Goal: Register for event/course

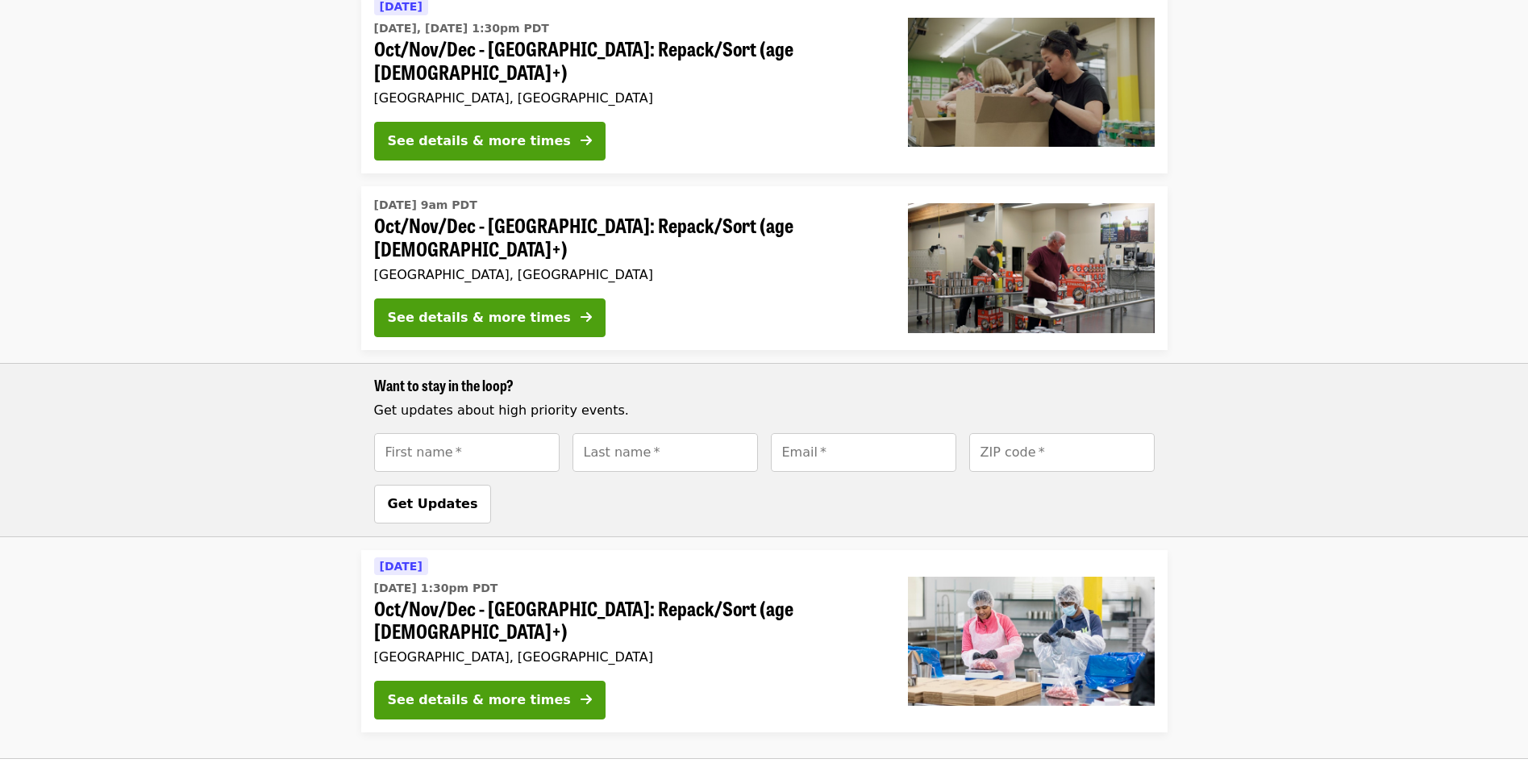
scroll to position [605, 0]
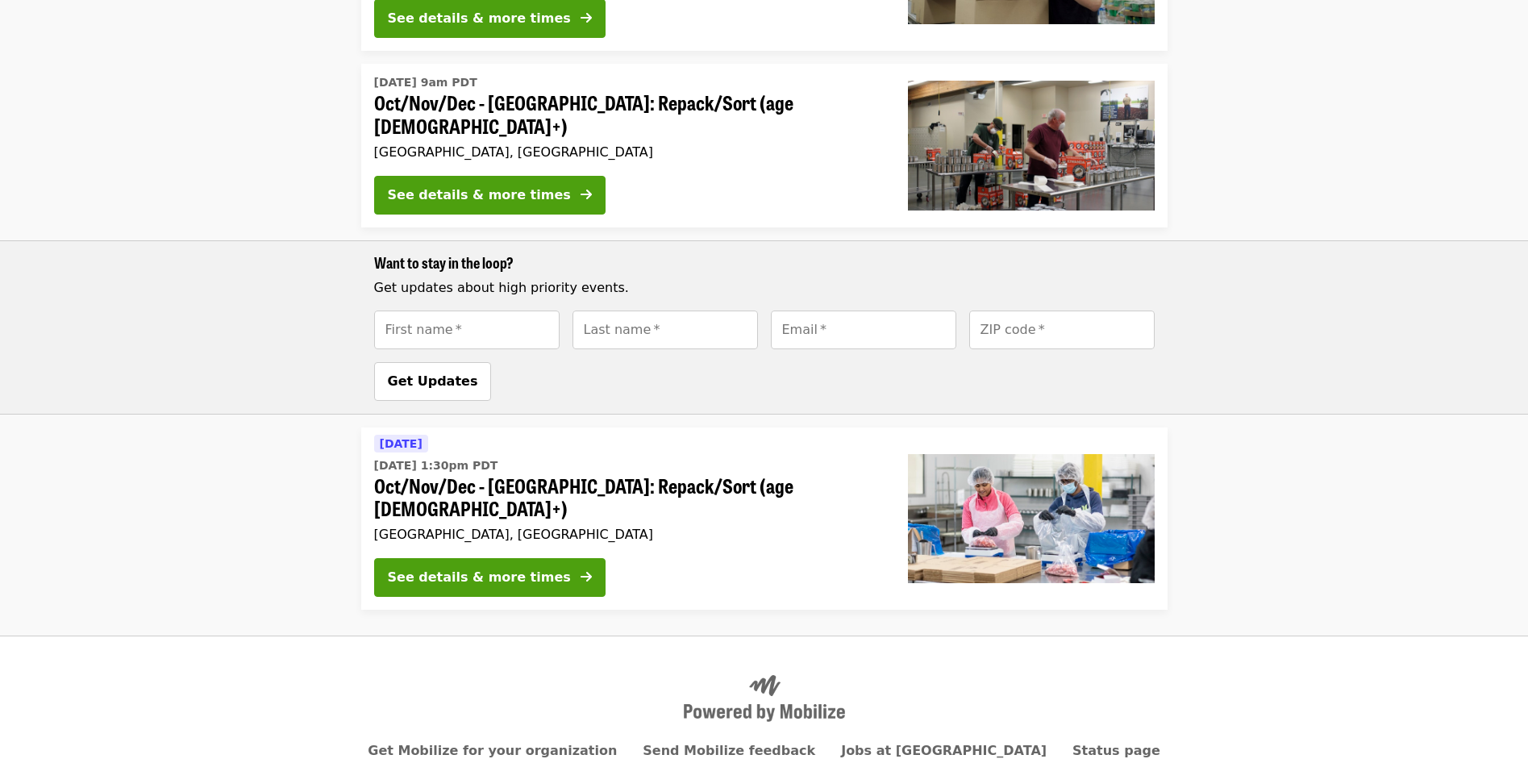
click at [452, 568] on div "See details & more times" at bounding box center [479, 577] width 183 height 20
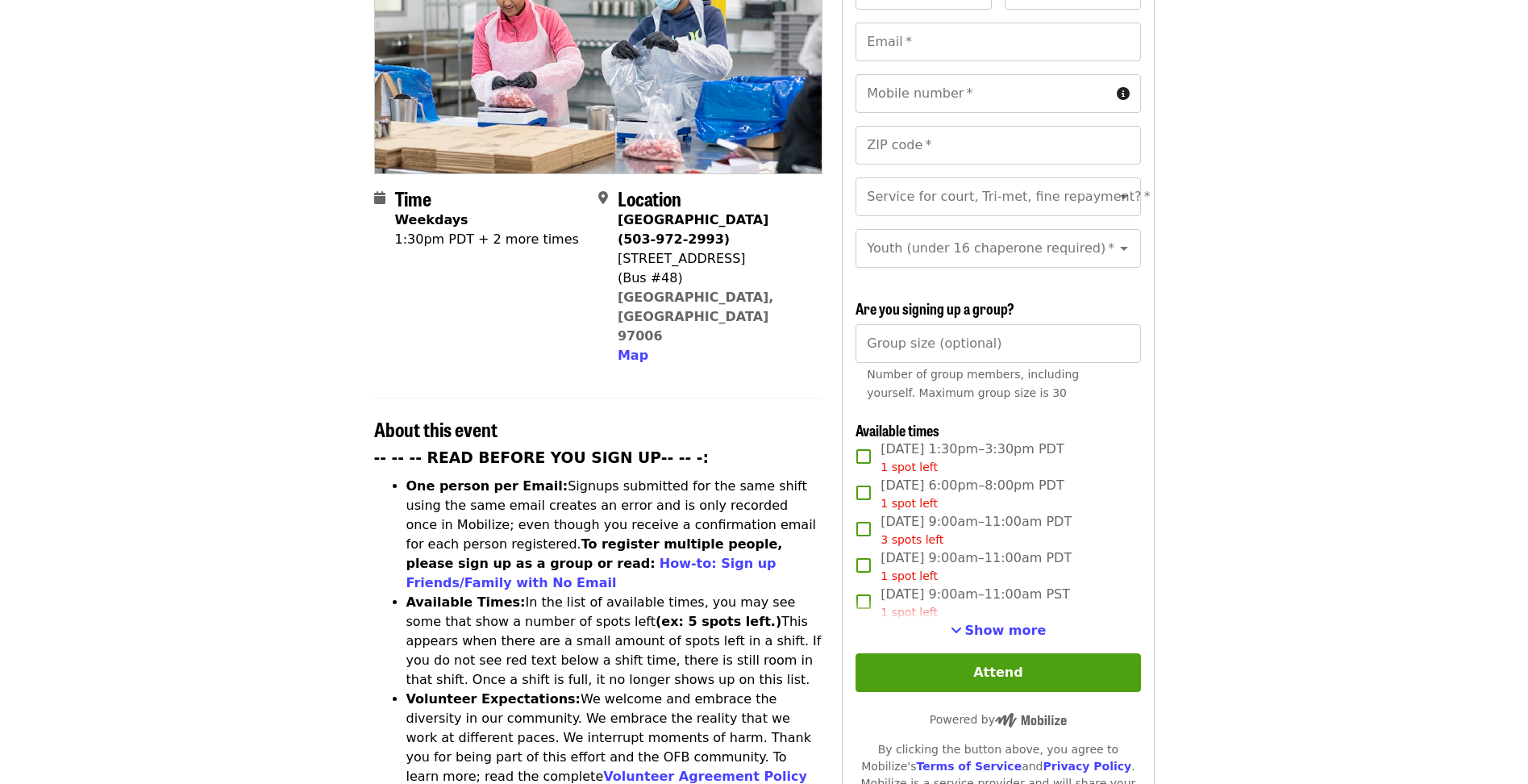
scroll to position [323, 0]
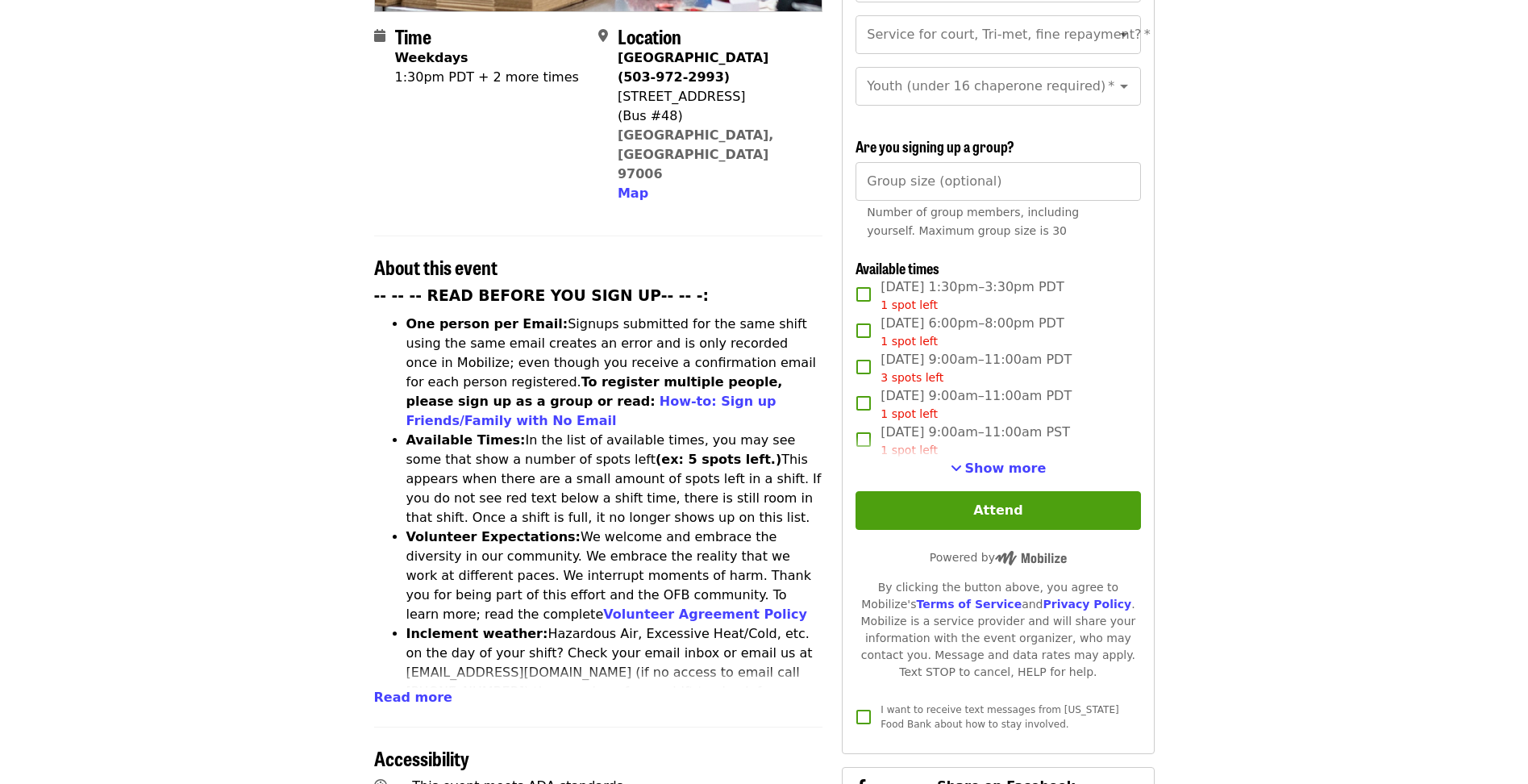
click at [968, 460] on button "Show more" at bounding box center [998, 469] width 96 height 20
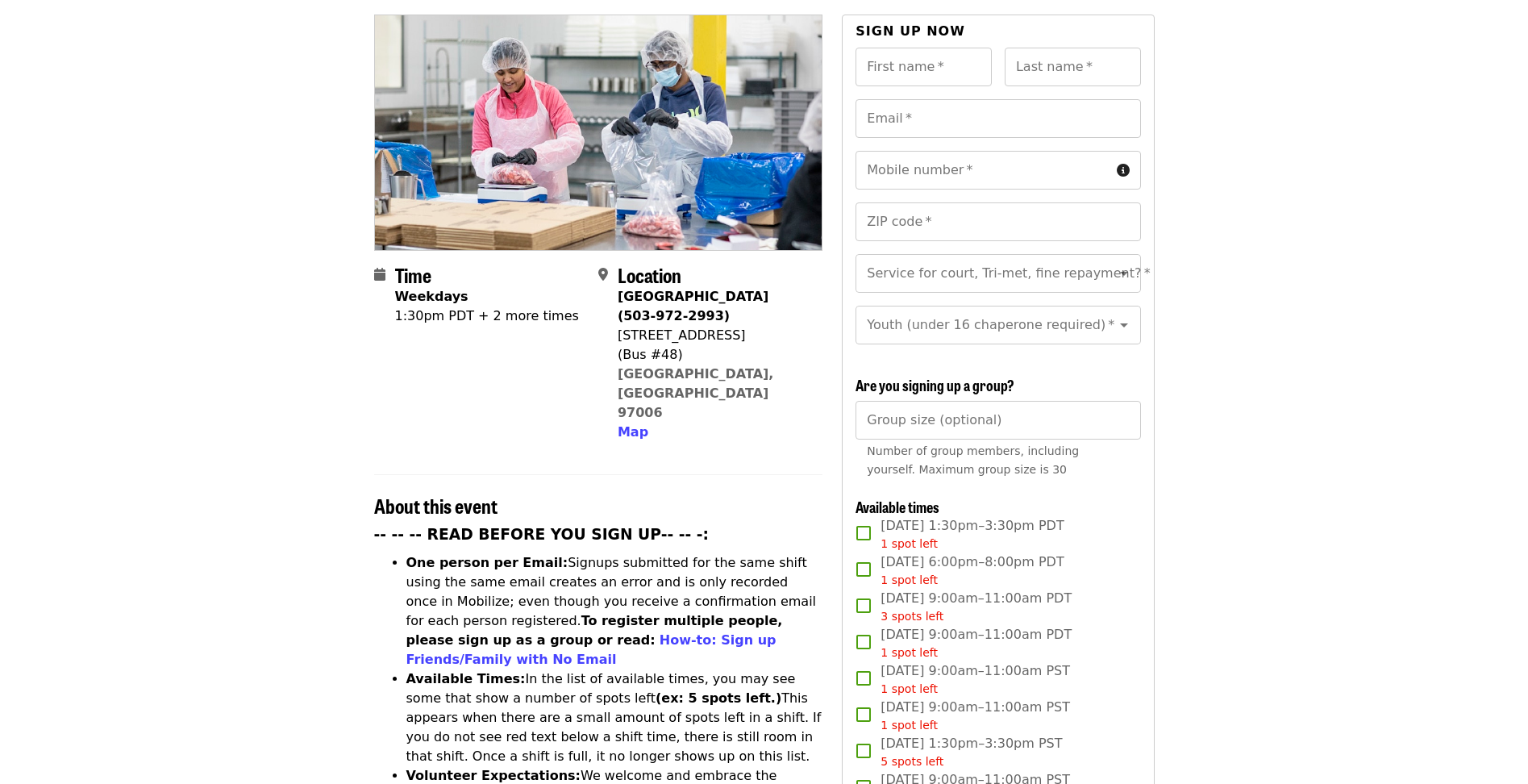
scroll to position [162, 0]
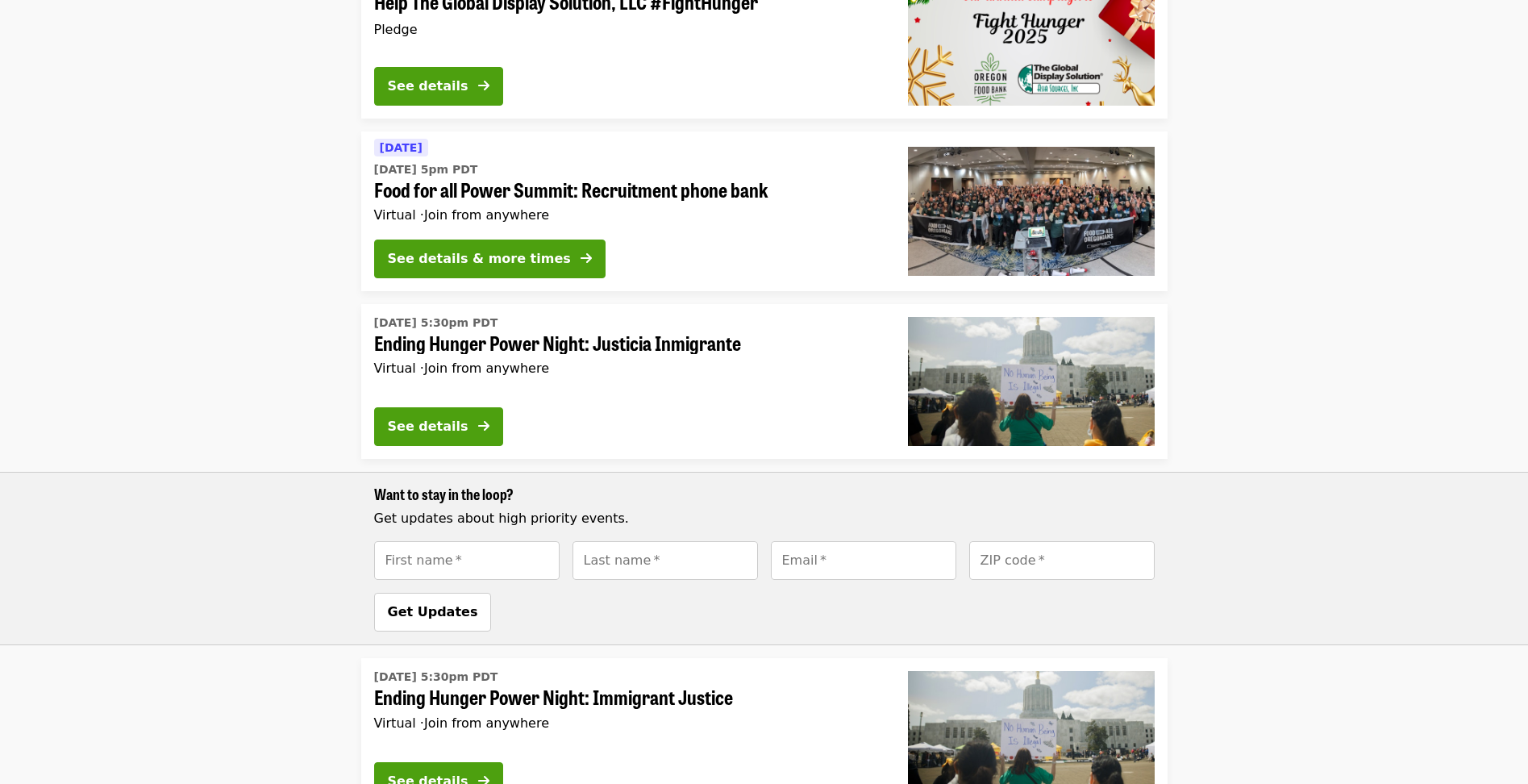
scroll to position [725, 0]
click at [208, 331] on li "[DATE] 5:30pm PDT Ending Hunger Power Night: Justicia Inmigrante Virtual · Join…" at bounding box center [764, 475] width 1528 height 342
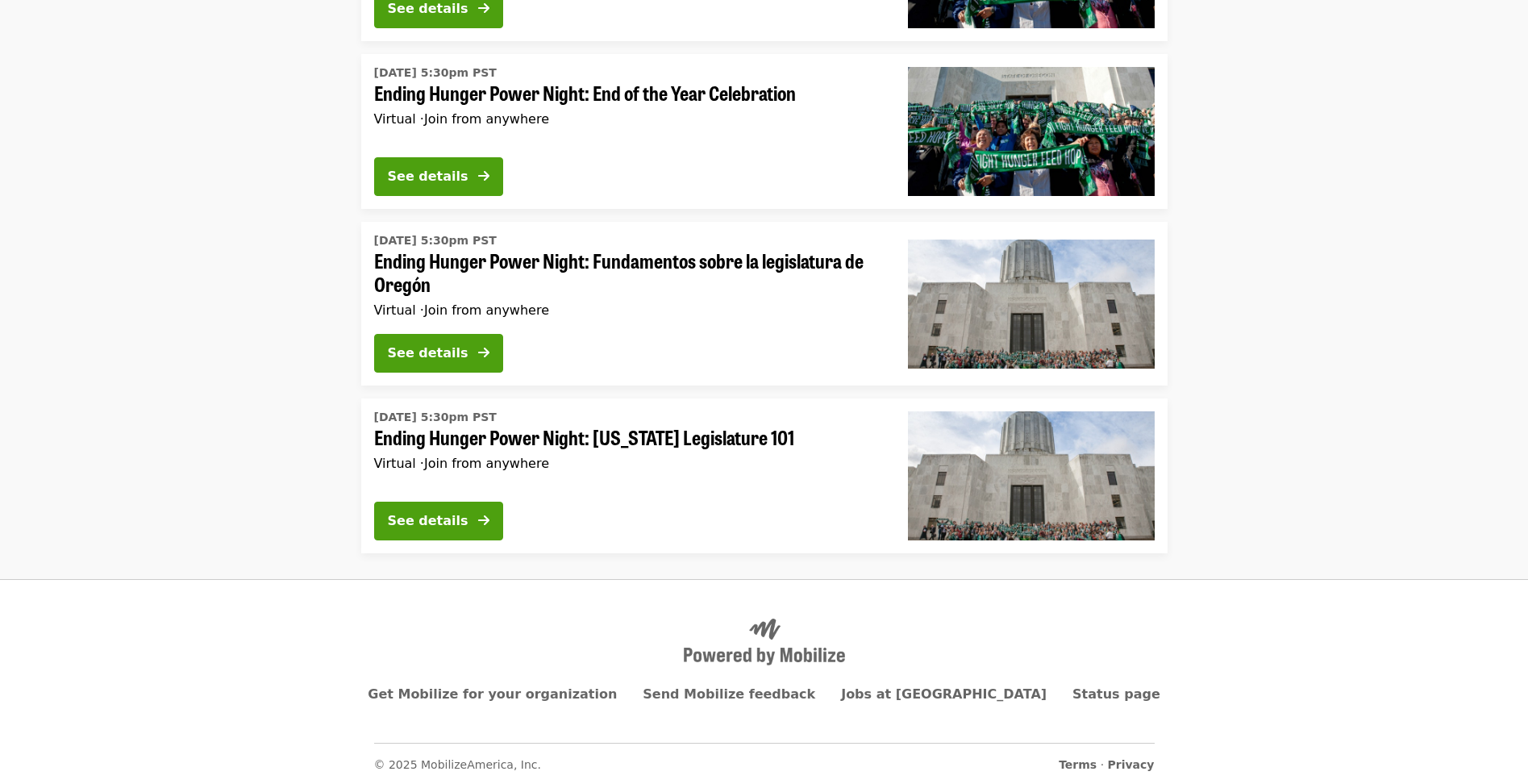
scroll to position [2001, 0]
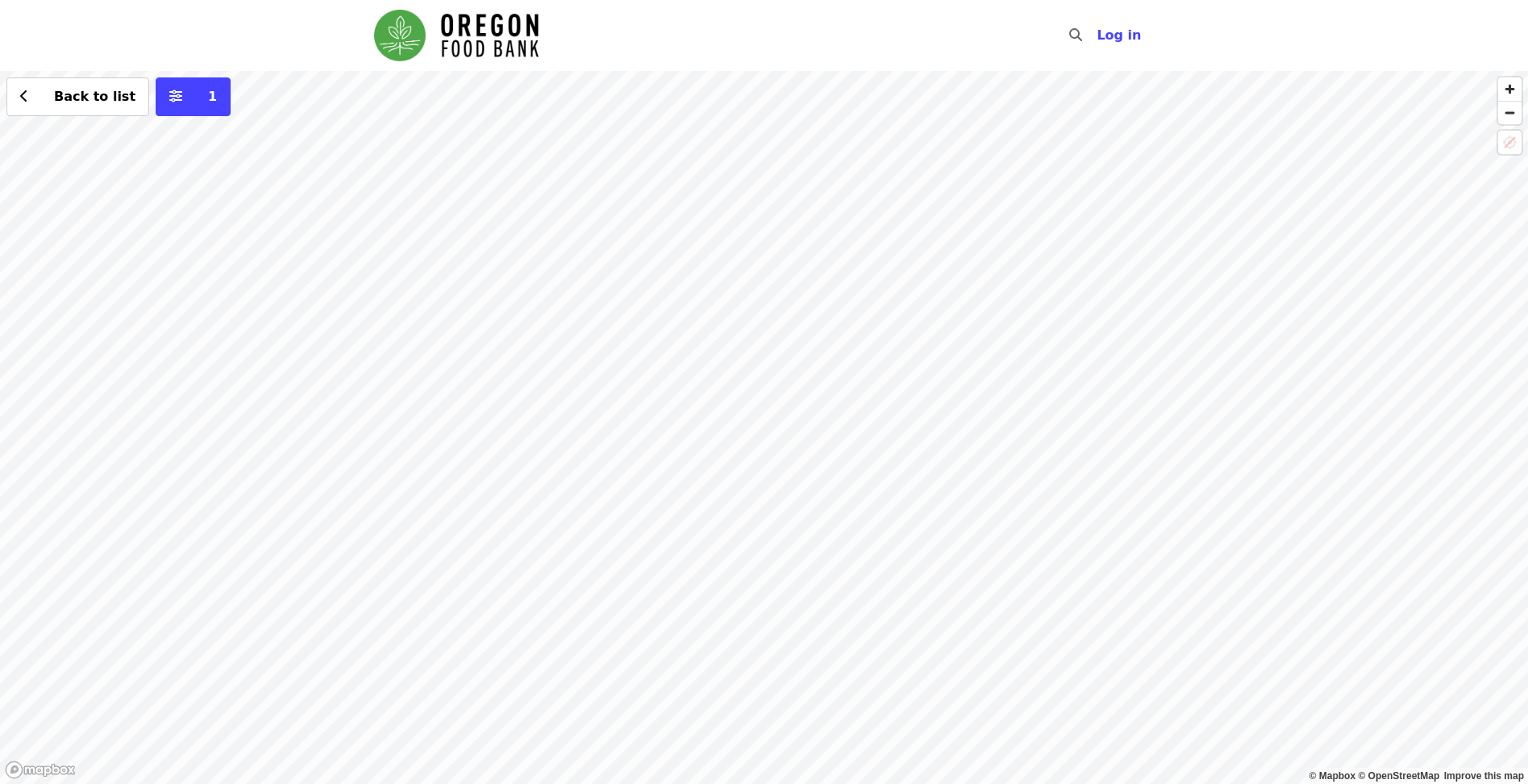
scroll to position [208, 0]
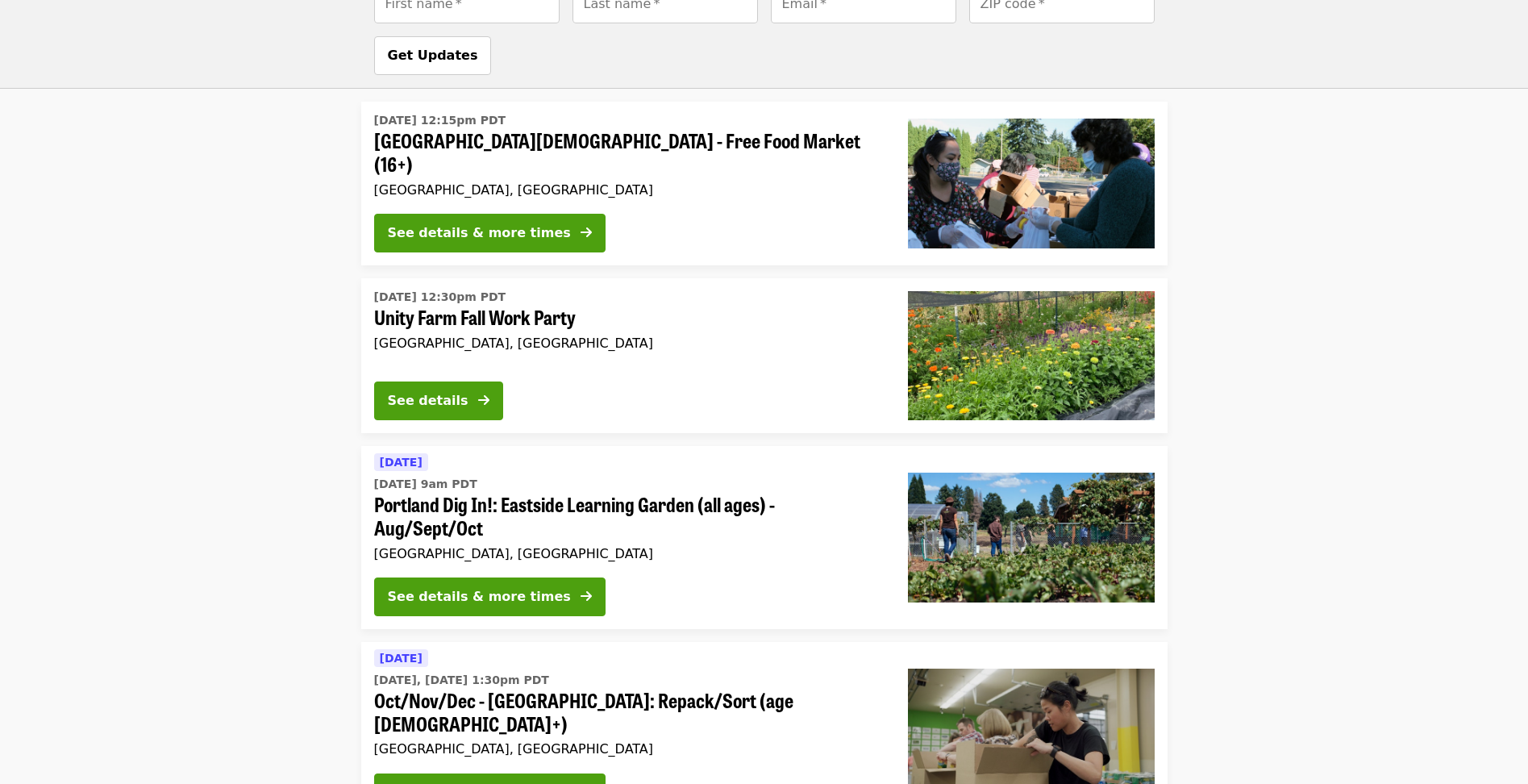
scroll to position [1347, 0]
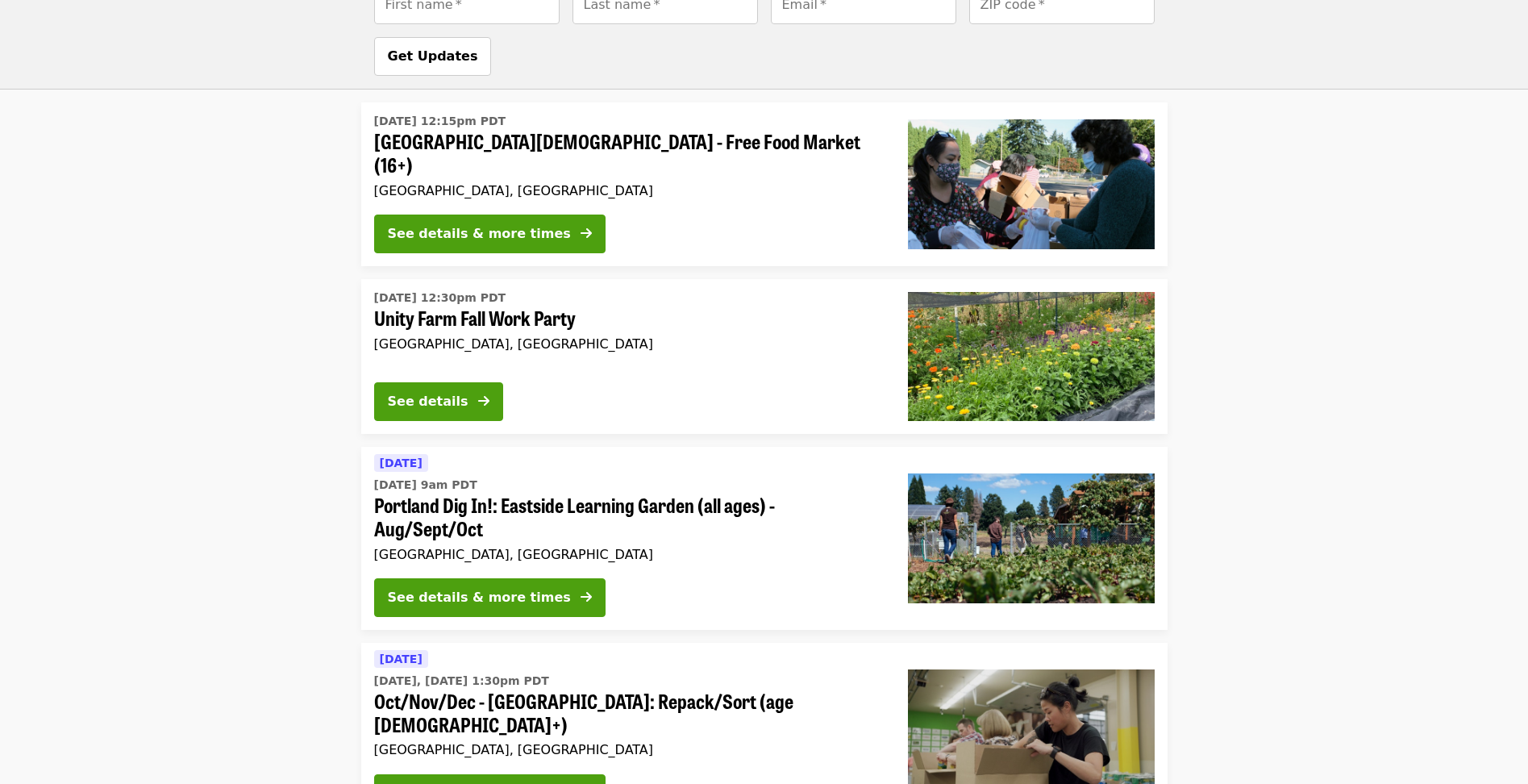
click at [466, 224] on div "See details & more times" at bounding box center [479, 234] width 183 height 20
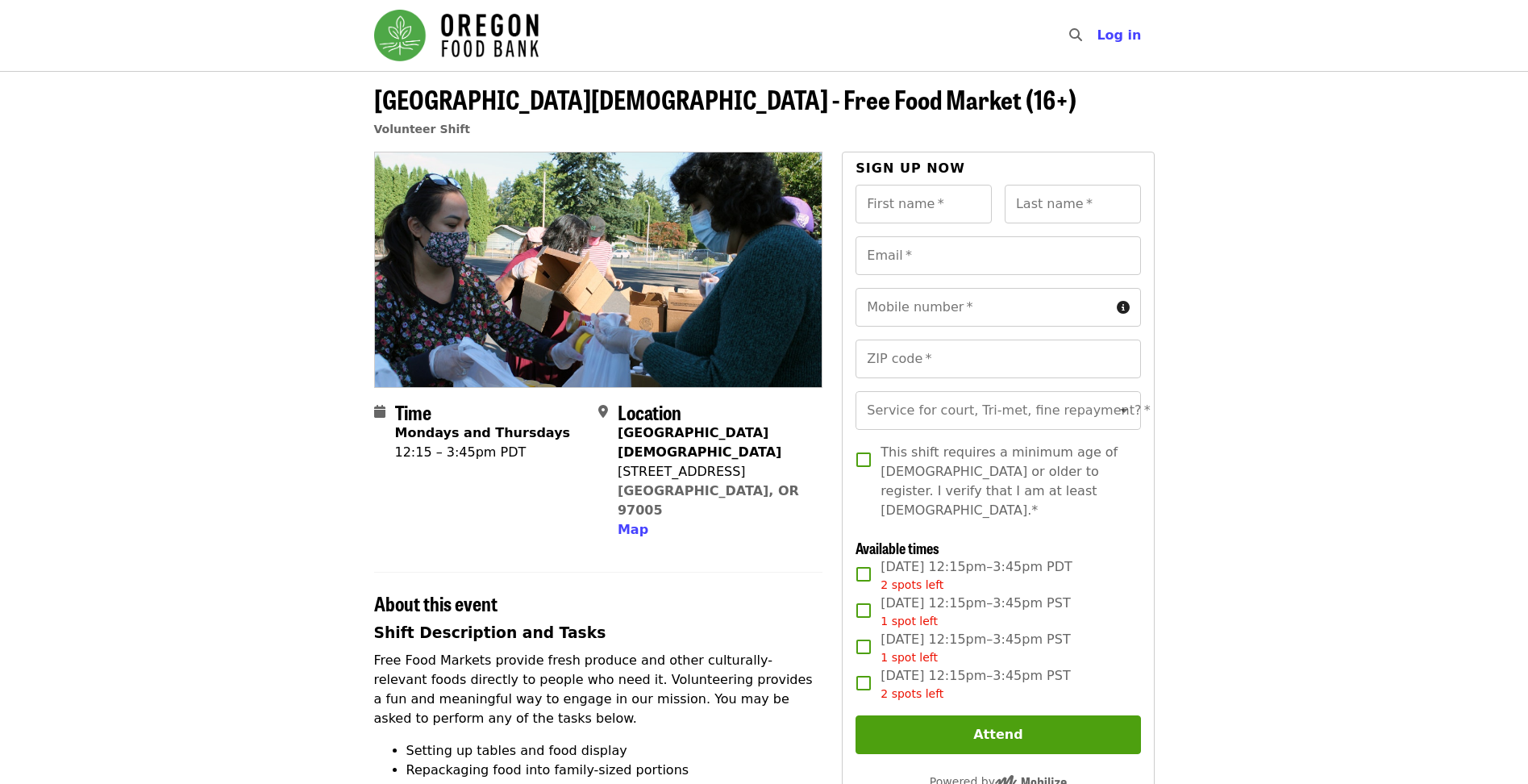
click at [658, 667] on p "Free Food Markets provide fresh produce and other culturally-relevant foods dir…" at bounding box center [598, 689] width 449 height 77
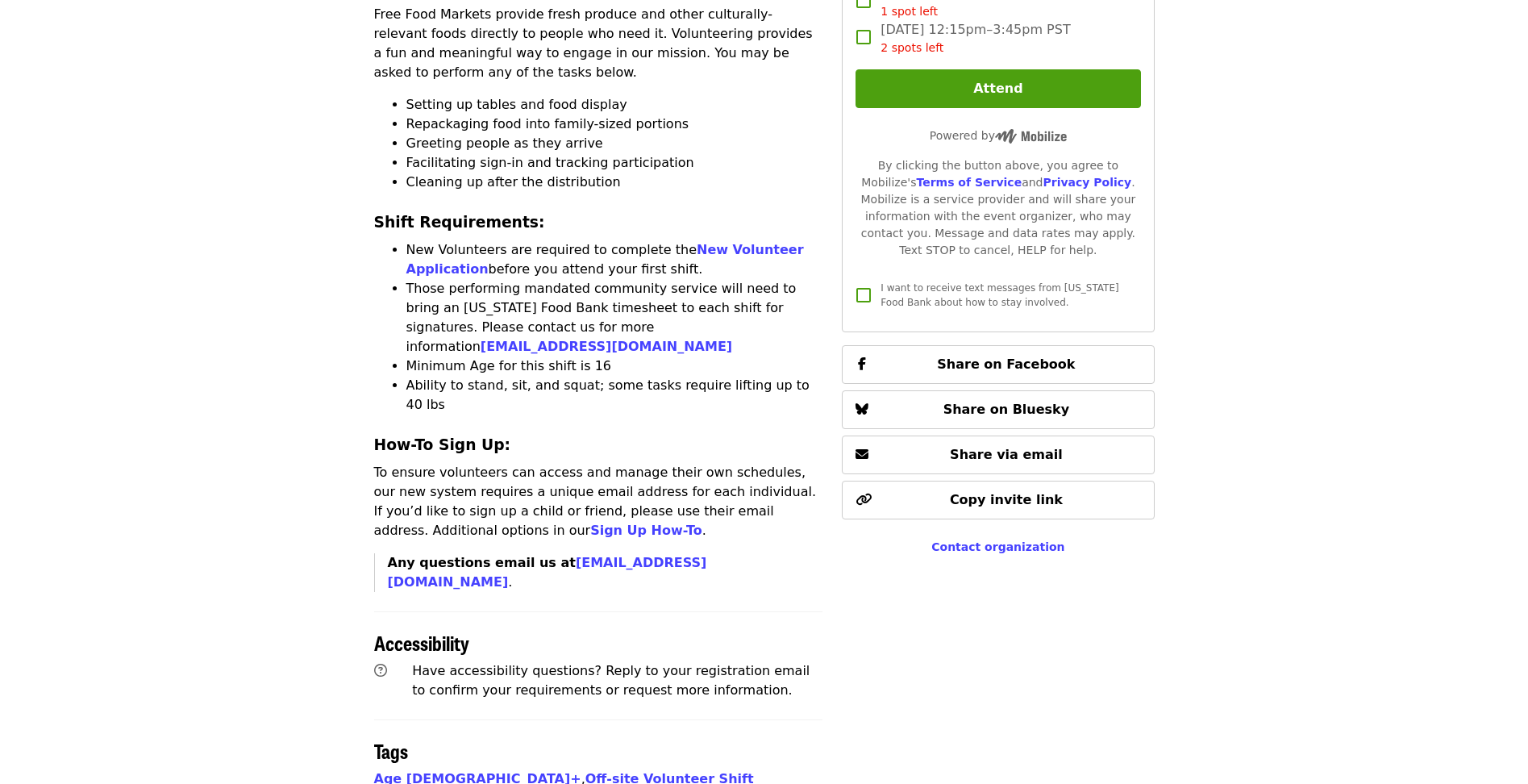
scroll to position [647, 0]
